Goal: Transaction & Acquisition: Subscribe to service/newsletter

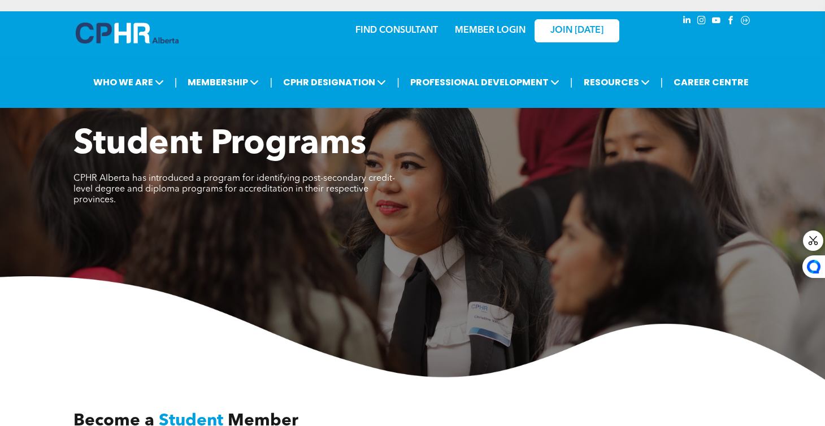
scroll to position [185, 0]
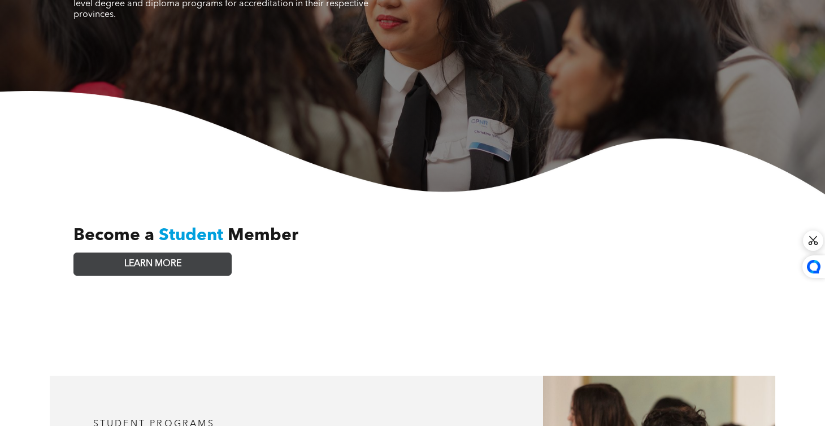
click at [188, 257] on link "LEARN MORE" at bounding box center [152, 264] width 158 height 23
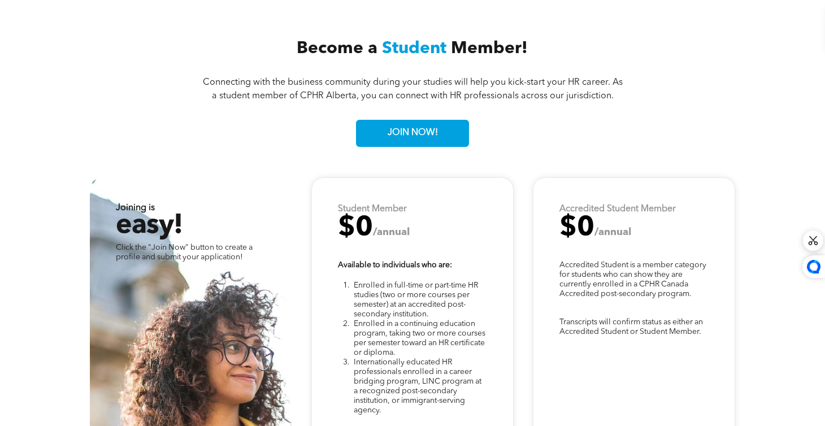
scroll to position [2747, 0]
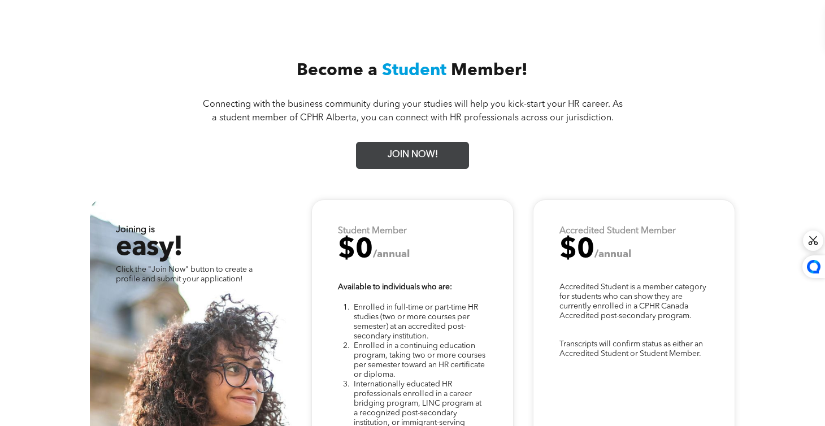
click at [398, 144] on span "JOIN NOW!" at bounding box center [413, 155] width 58 height 22
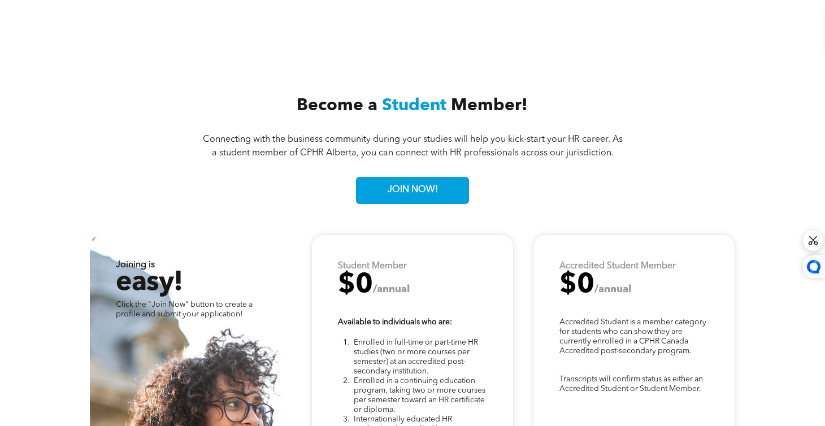
scroll to position [2712, 0]
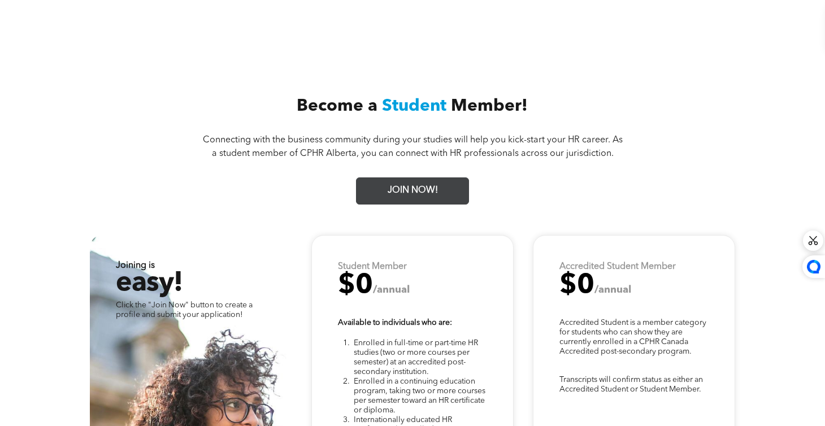
click at [417, 180] on span "JOIN NOW!" at bounding box center [413, 191] width 58 height 22
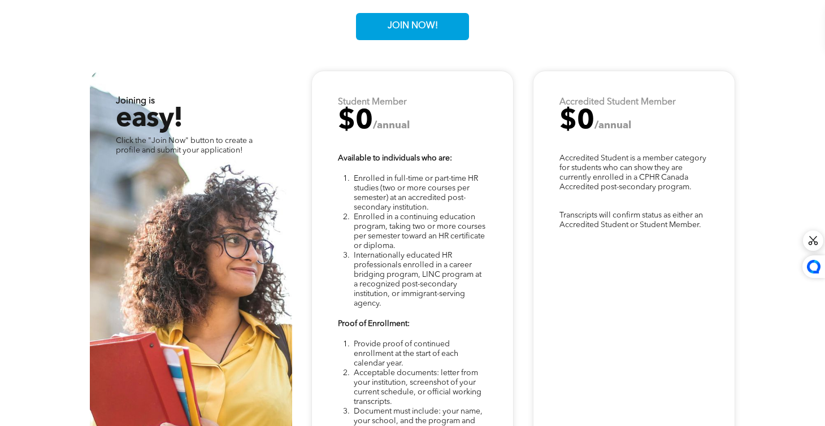
click at [432, 224] on span "Enrolled in a continuing education program, taking two or more courses per seme…" at bounding box center [420, 231] width 132 height 37
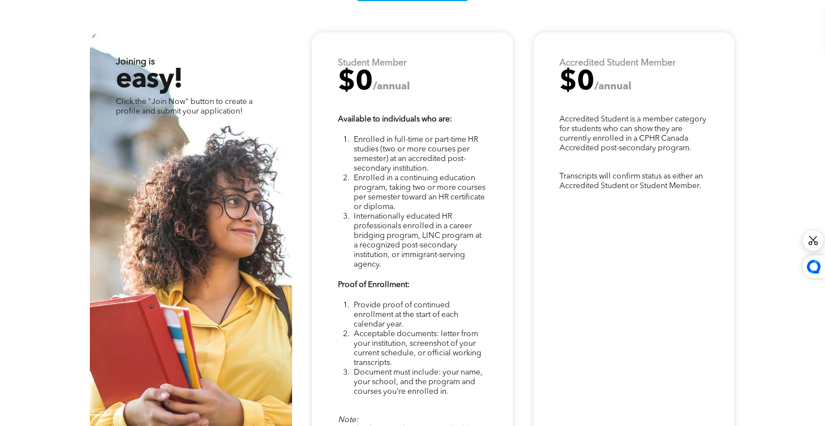
scroll to position [2916, 0]
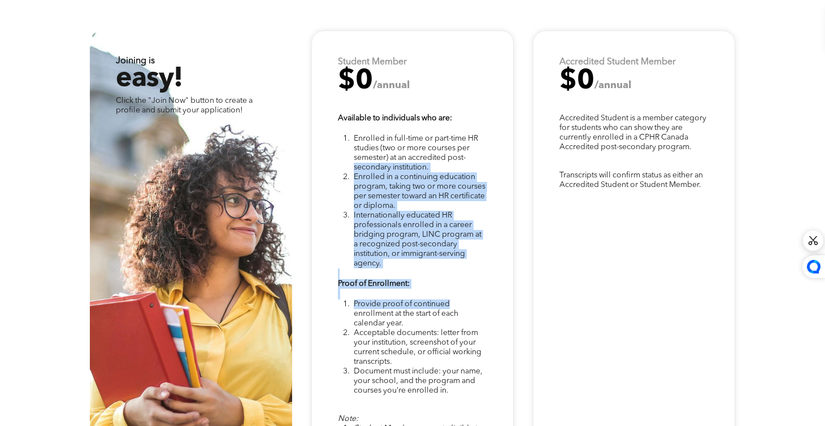
drag, startPoint x: 354, startPoint y: 155, endPoint x: 491, endPoint y: 284, distance: 188.7
click at [492, 285] on div "Note: Student Members are not eligible to write the National Knowledge Examinat…" at bounding box center [412, 293] width 202 height 525
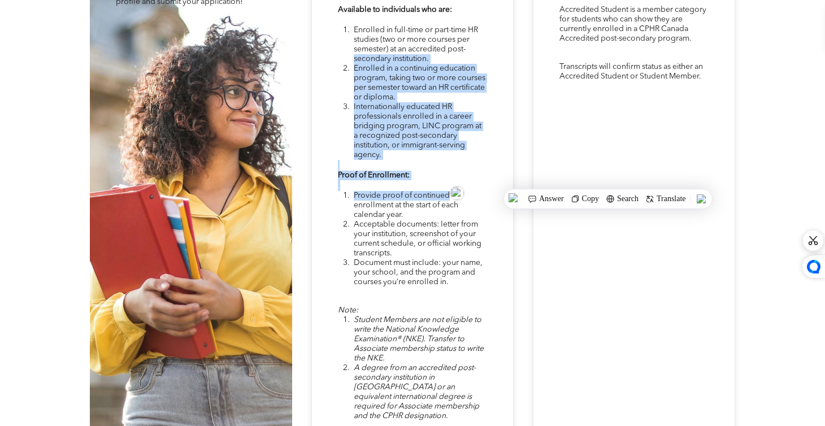
scroll to position [3026, 0]
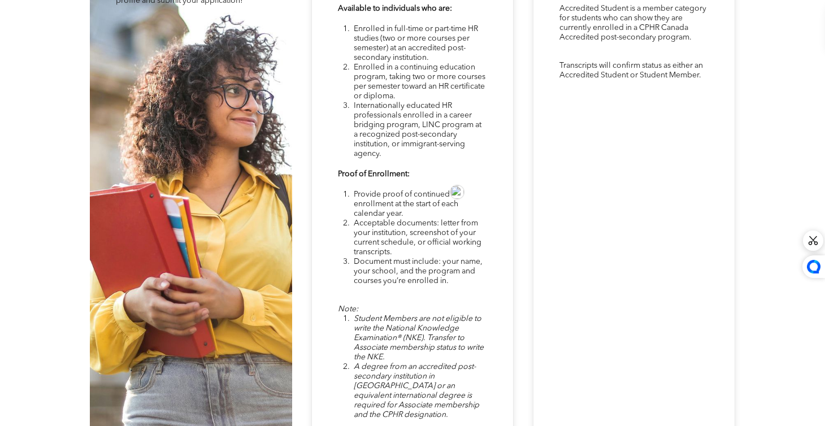
click at [491, 284] on div "Note: Student Members are not eligible to write the National Knowledge Examinat…" at bounding box center [412, 183] width 202 height 525
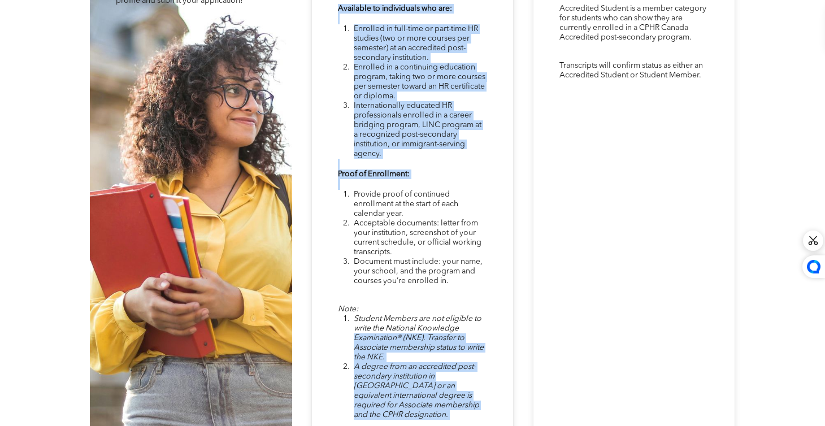
drag, startPoint x: 349, startPoint y: 176, endPoint x: 493, endPoint y: 308, distance: 194.8
click at [492, 310] on div "Note: Student Members are not eligible to write the National Knowledge Examinat…" at bounding box center [412, 183] width 202 height 525
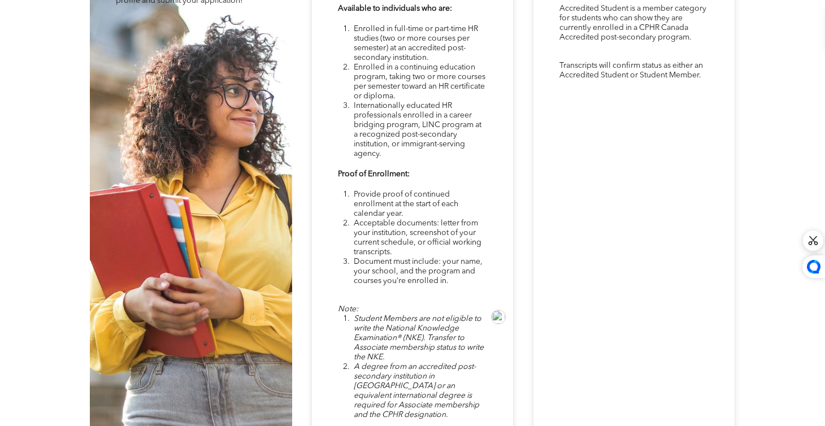
click at [452, 234] on li "Acceptable documents: letter from your institution, screenshot of your current …" at bounding box center [420, 238] width 133 height 38
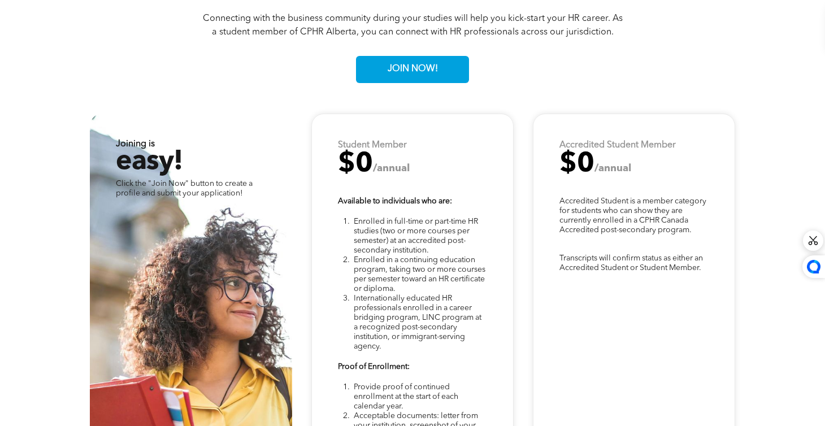
scroll to position [2836, 0]
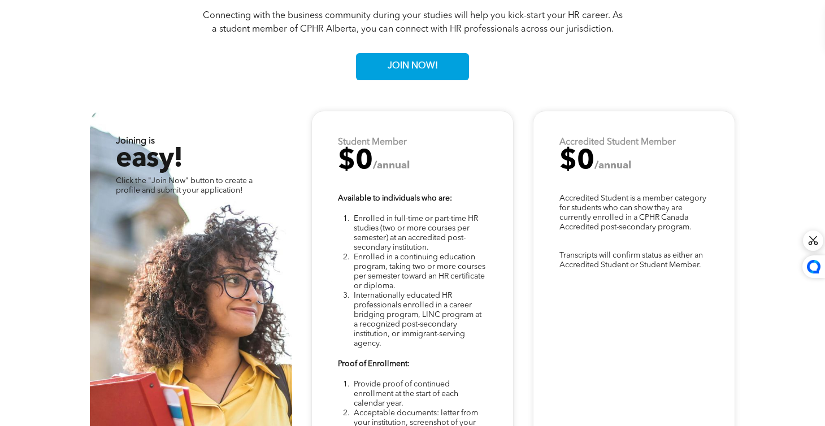
click at [619, 194] on span "Accredited Student is a member category for students who can show they are curr…" at bounding box center [632, 212] width 147 height 37
click at [642, 171] on div "Transcripts will confirm status as either an Accredited Student or Student Memb…" at bounding box center [634, 373] width 202 height 525
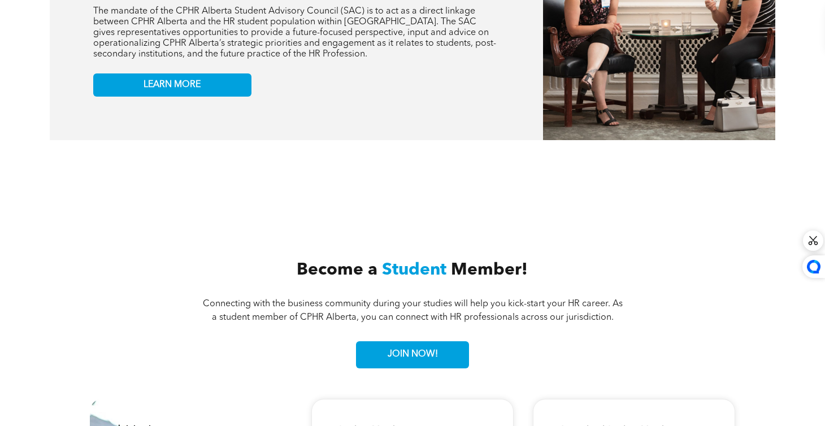
scroll to position [2767, 0]
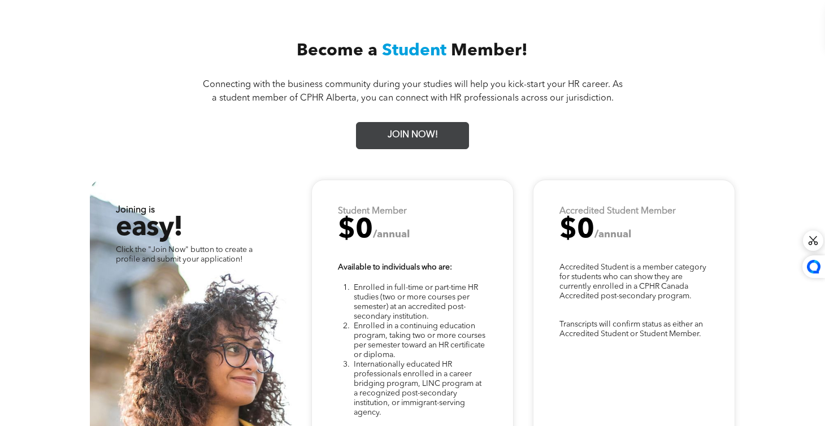
click at [444, 122] on link "JOIN NOW!" at bounding box center [412, 135] width 113 height 27
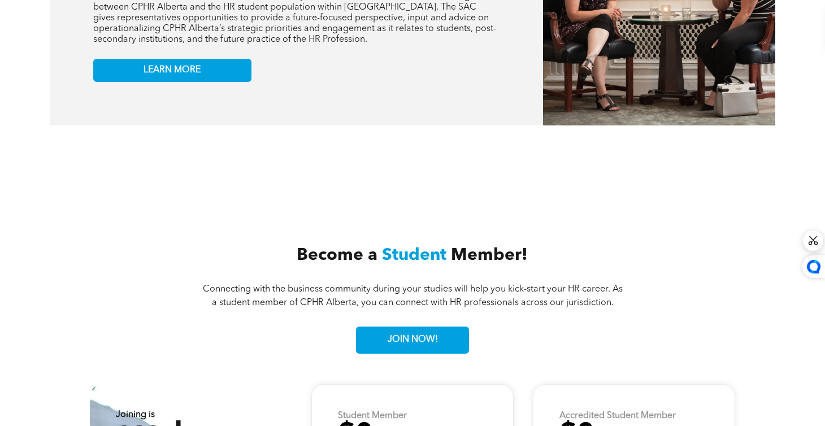
scroll to position [2768, 0]
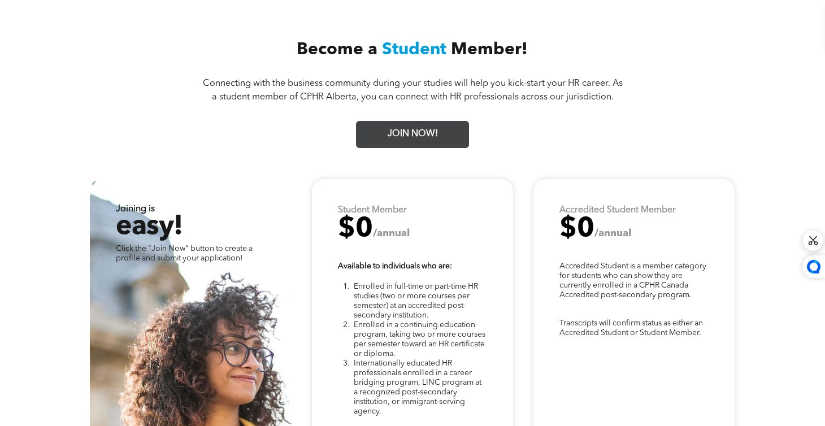
click at [426, 129] on span "JOIN NOW!" at bounding box center [413, 134] width 58 height 22
